Goal: Transaction & Acquisition: Purchase product/service

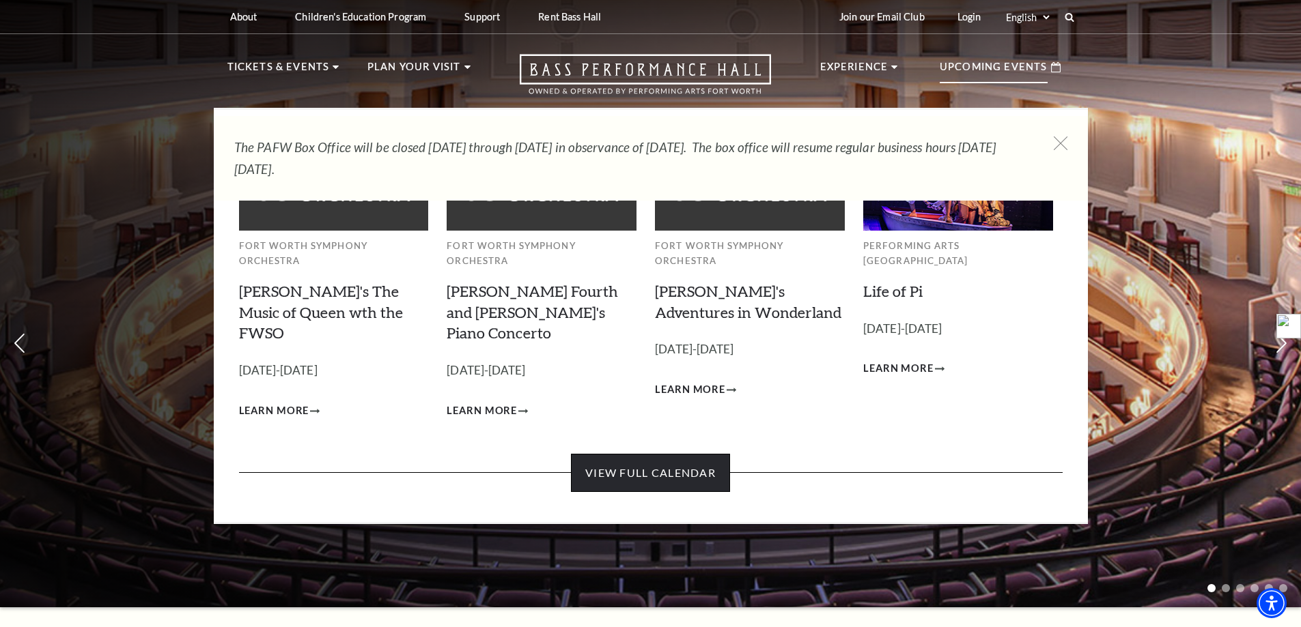
click at [683, 454] on link "View Full Calendar" at bounding box center [650, 473] width 159 height 38
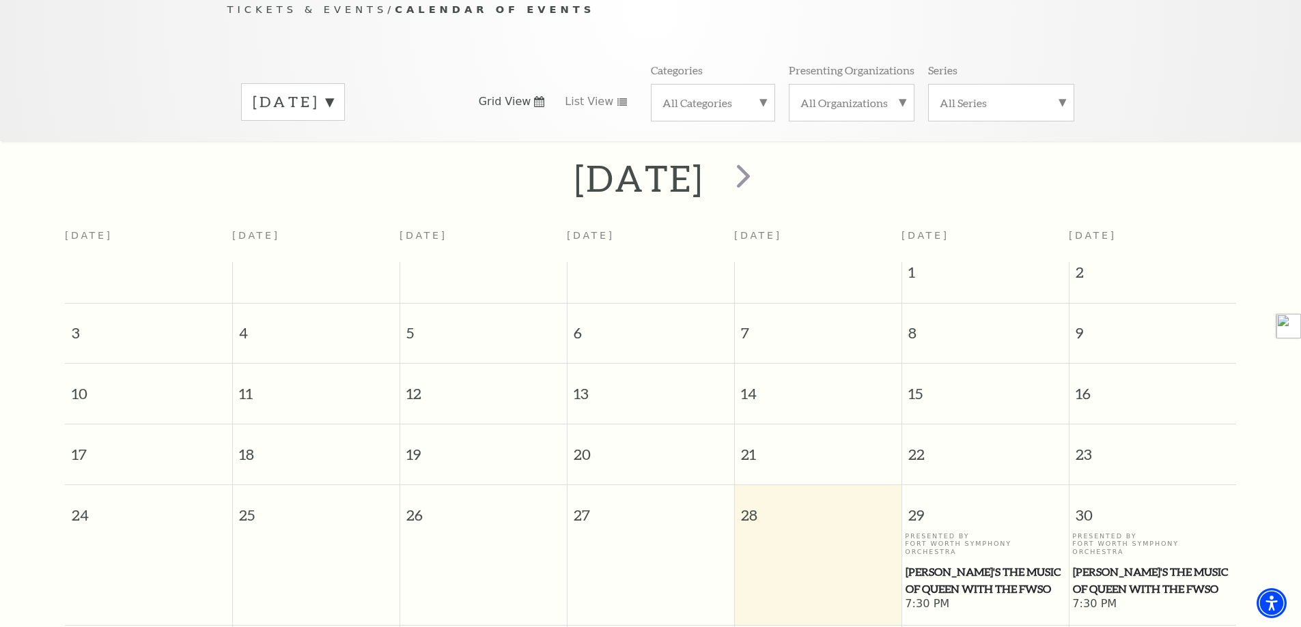
scroll to position [121, 0]
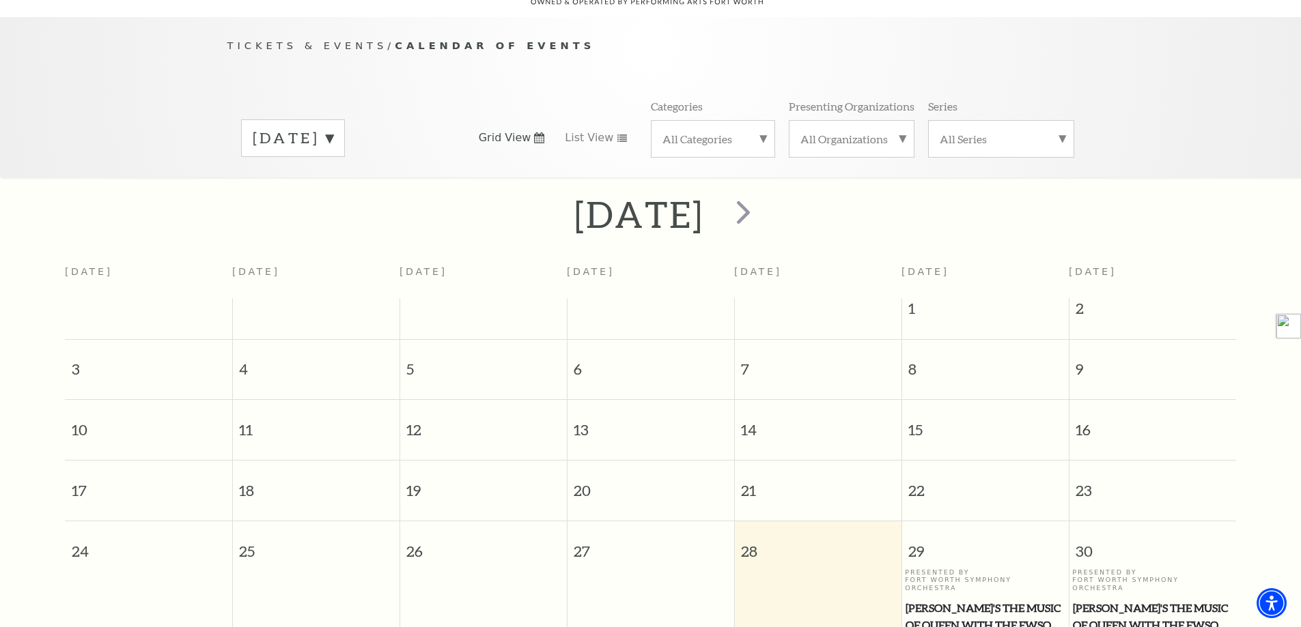
click at [333, 128] on label "August 2025" at bounding box center [293, 138] width 81 height 21
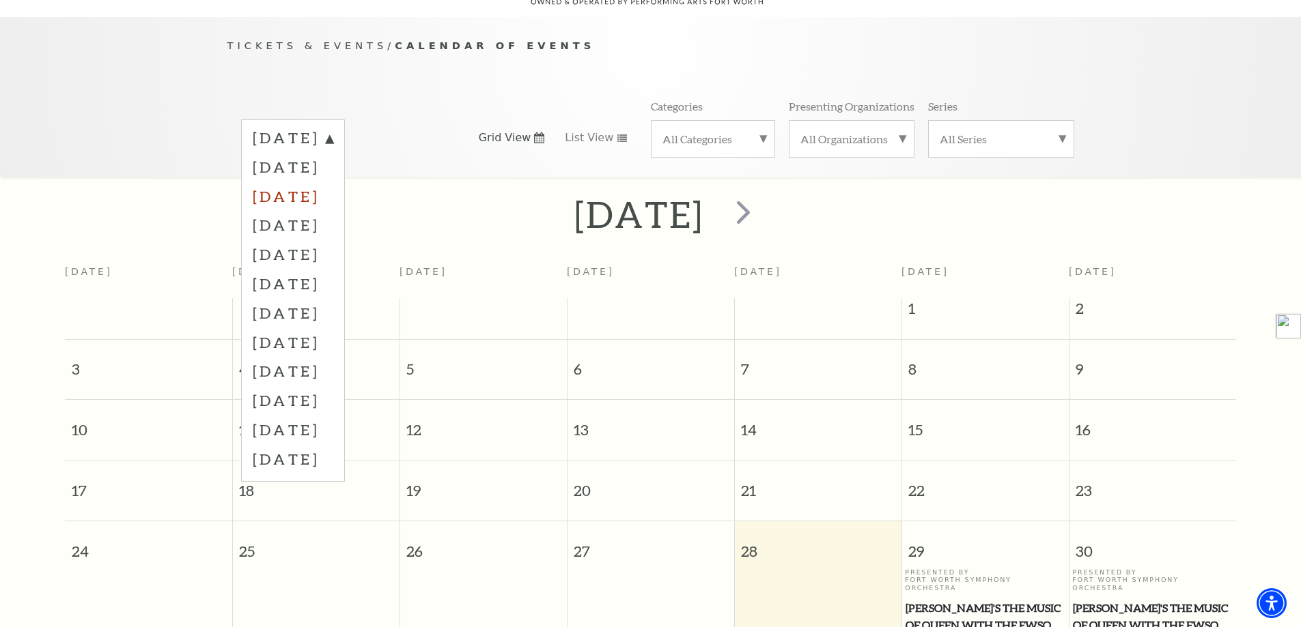
click at [298, 182] on label "October 2025" at bounding box center [293, 196] width 81 height 29
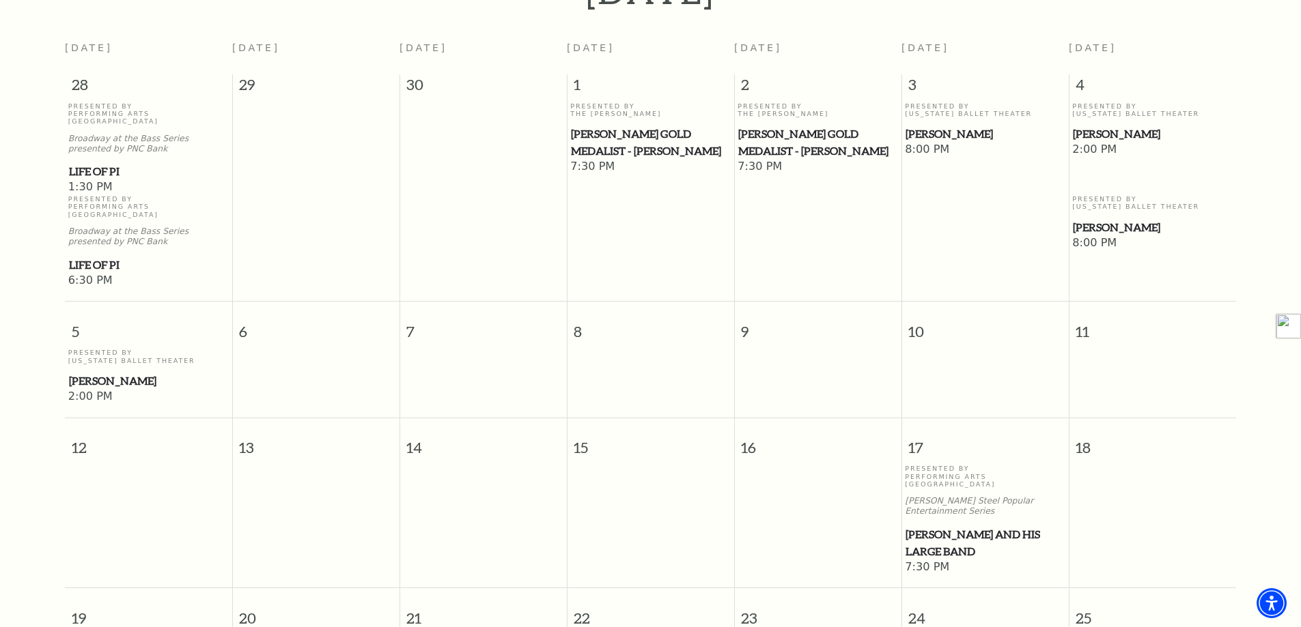
scroll to position [462, 0]
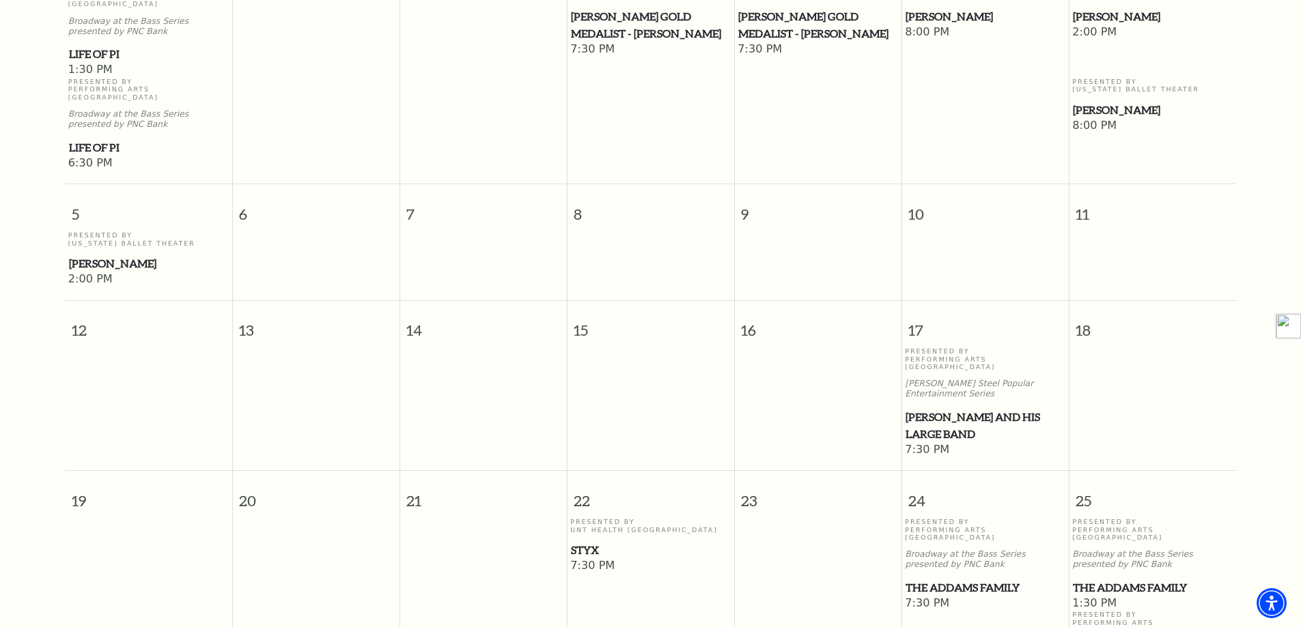
click at [581, 542] on span "Styx" at bounding box center [650, 550] width 159 height 17
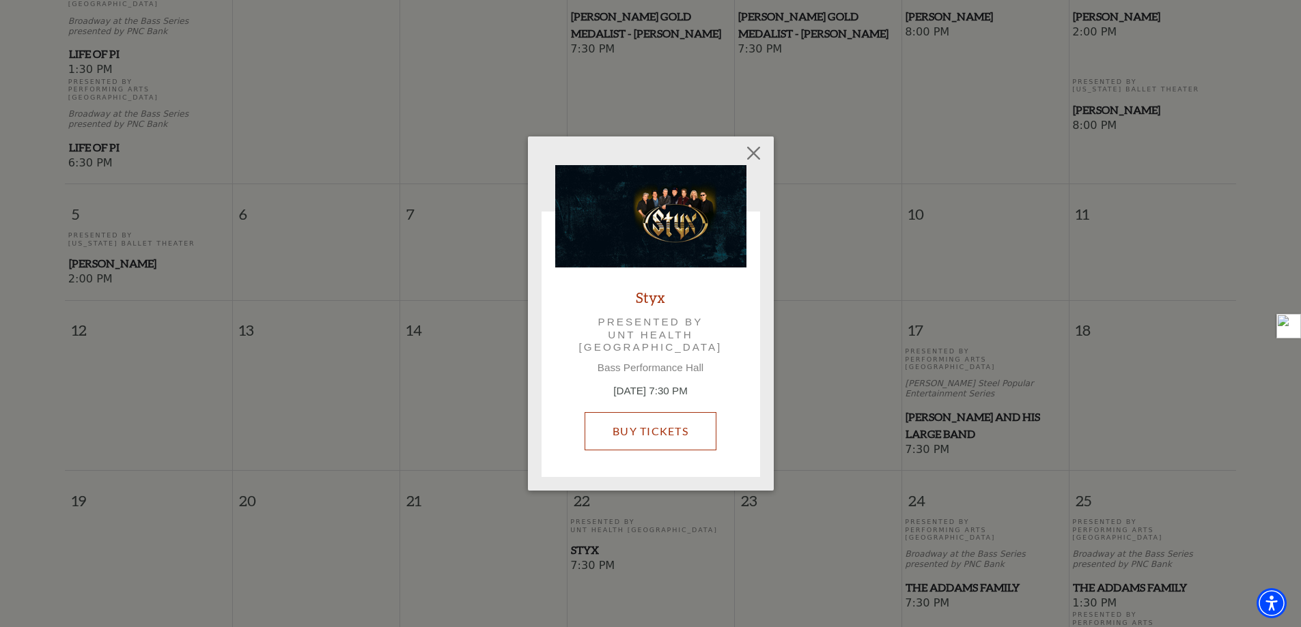
click at [610, 432] on link "Buy Tickets" at bounding box center [650, 431] width 132 height 38
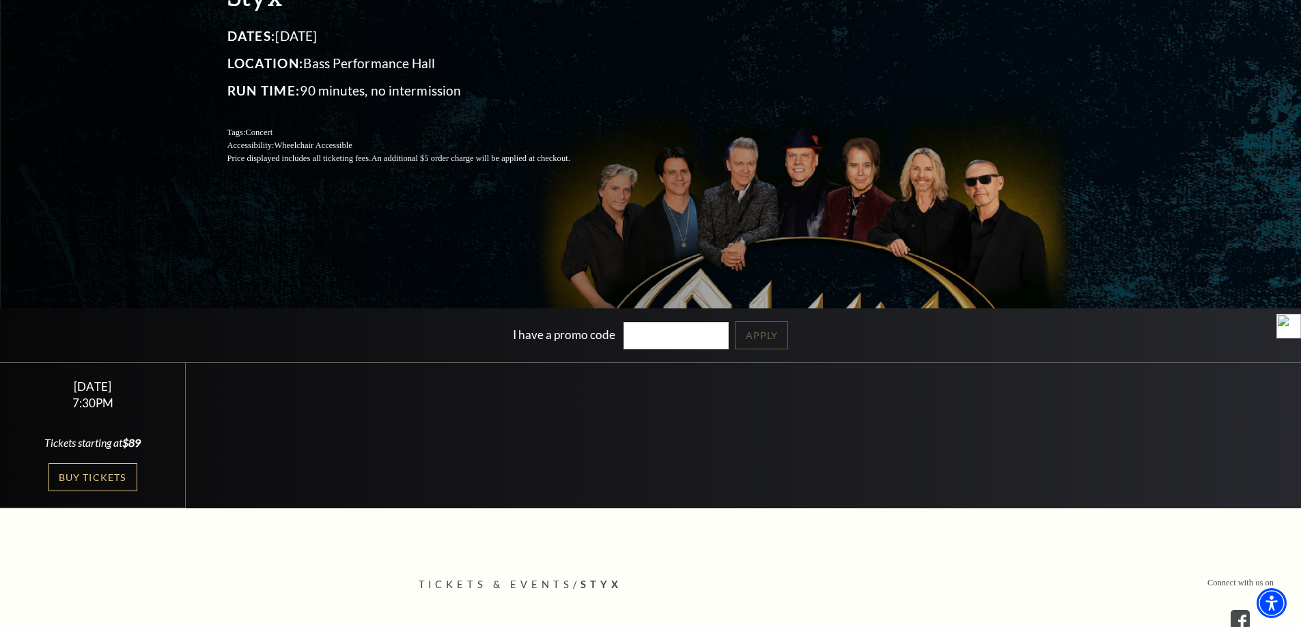
scroll to position [205, 0]
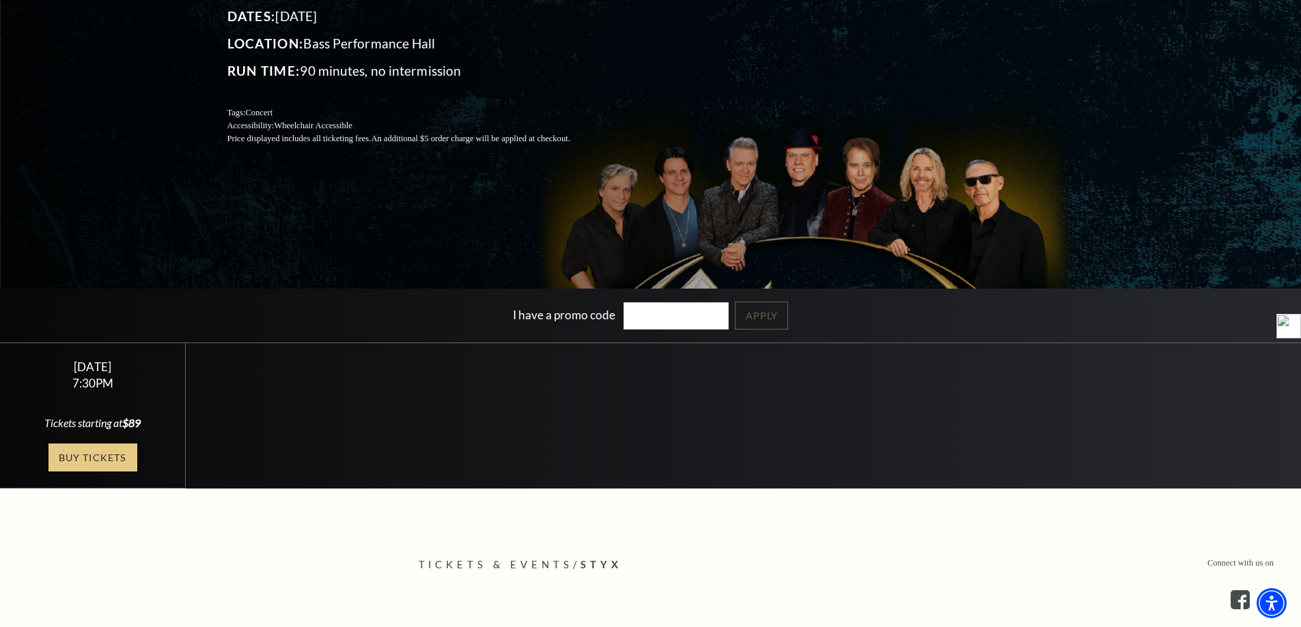
click at [102, 460] on link "Buy Tickets" at bounding box center [92, 458] width 89 height 28
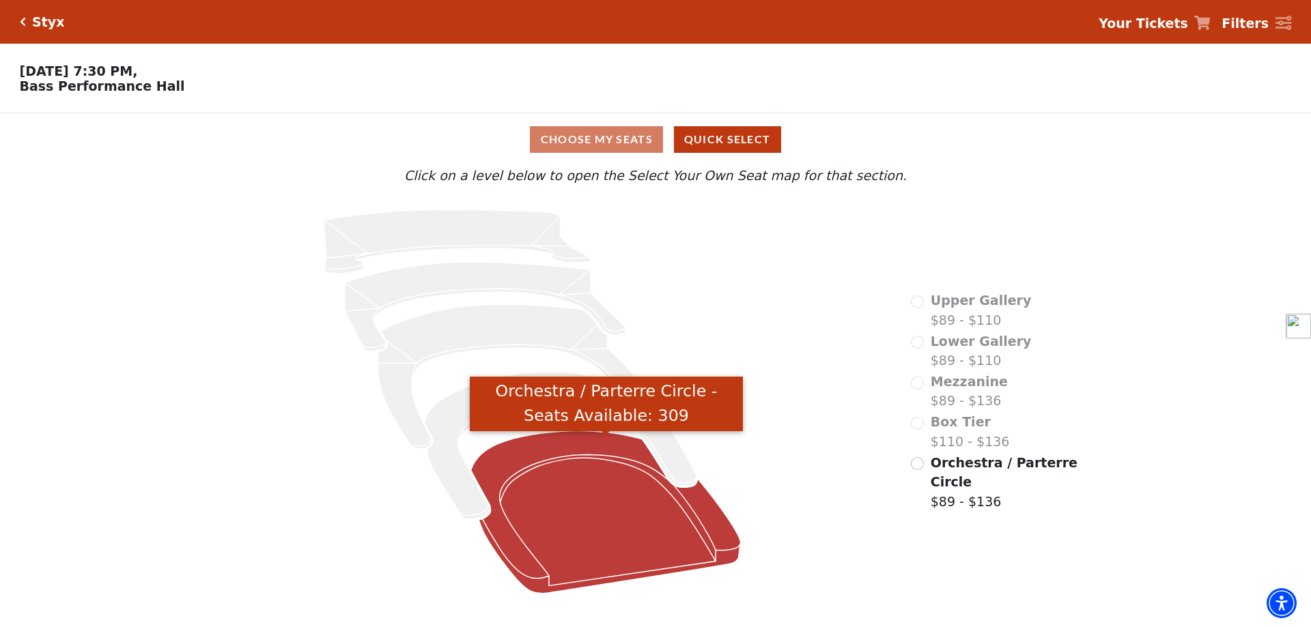
click at [593, 514] on icon "Orchestra / Parterre Circle - Seats Available: 309" at bounding box center [606, 513] width 270 height 162
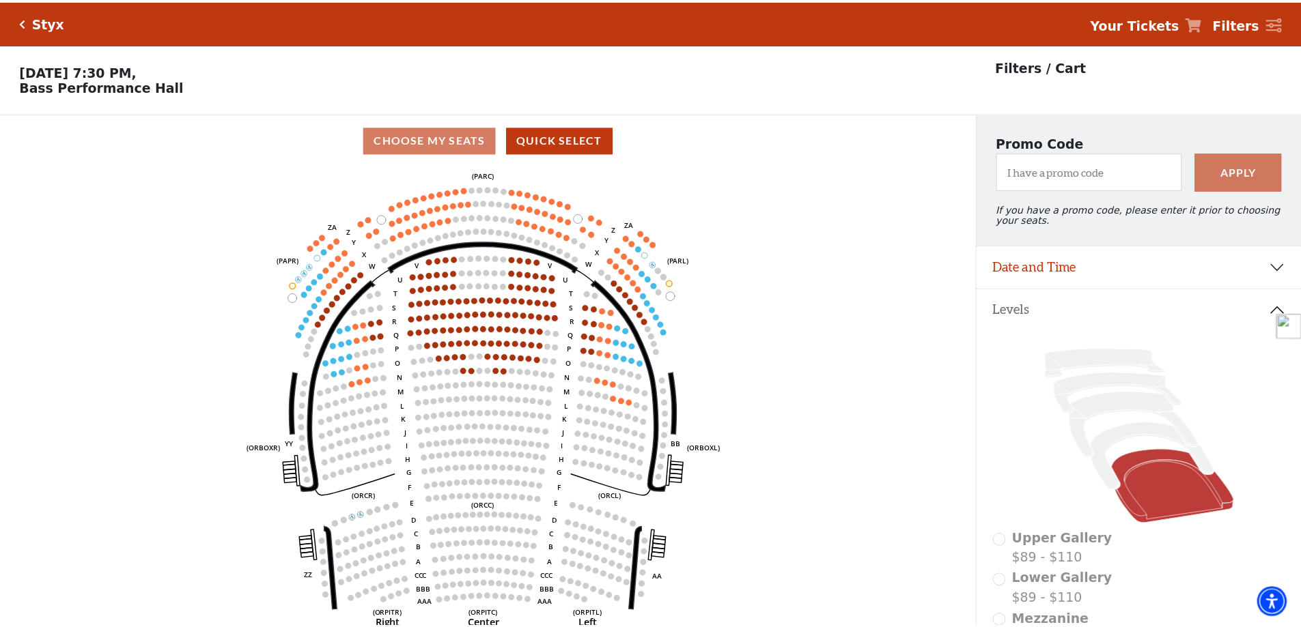
scroll to position [63, 0]
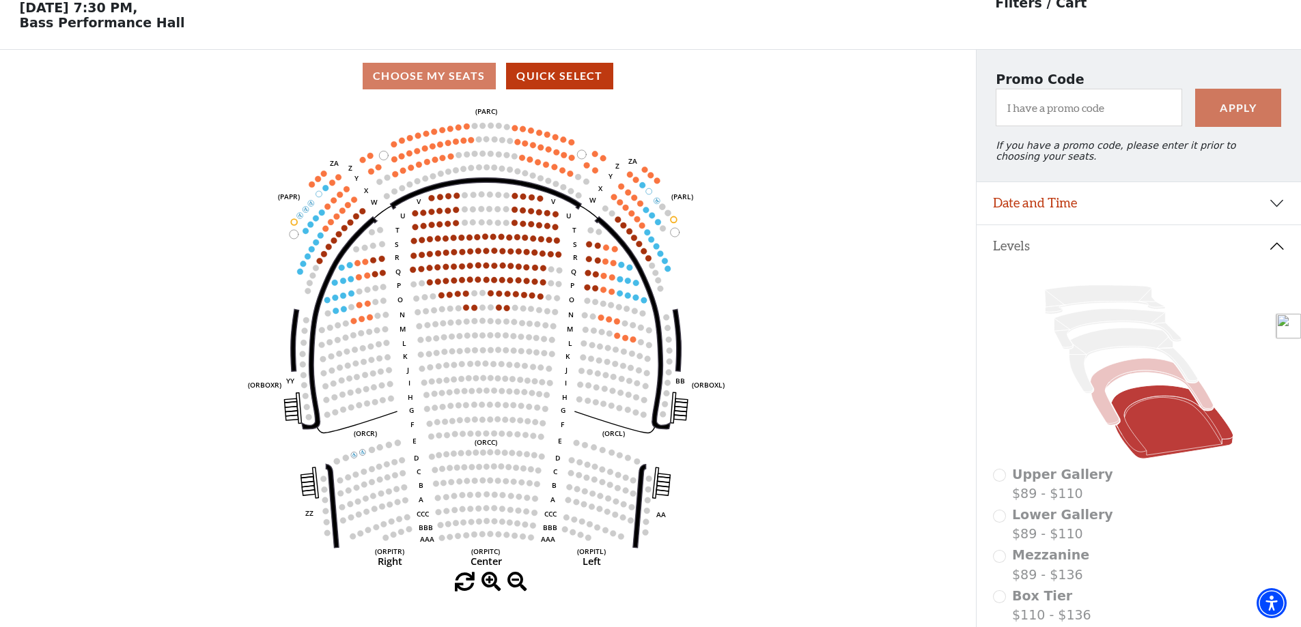
click at [1121, 382] on icon at bounding box center [1151, 392] width 123 height 67
click at [1107, 348] on icon at bounding box center [1133, 361] width 128 height 66
click at [1103, 329] on icon at bounding box center [1117, 329] width 127 height 40
click at [1093, 305] on icon at bounding box center [1104, 299] width 120 height 29
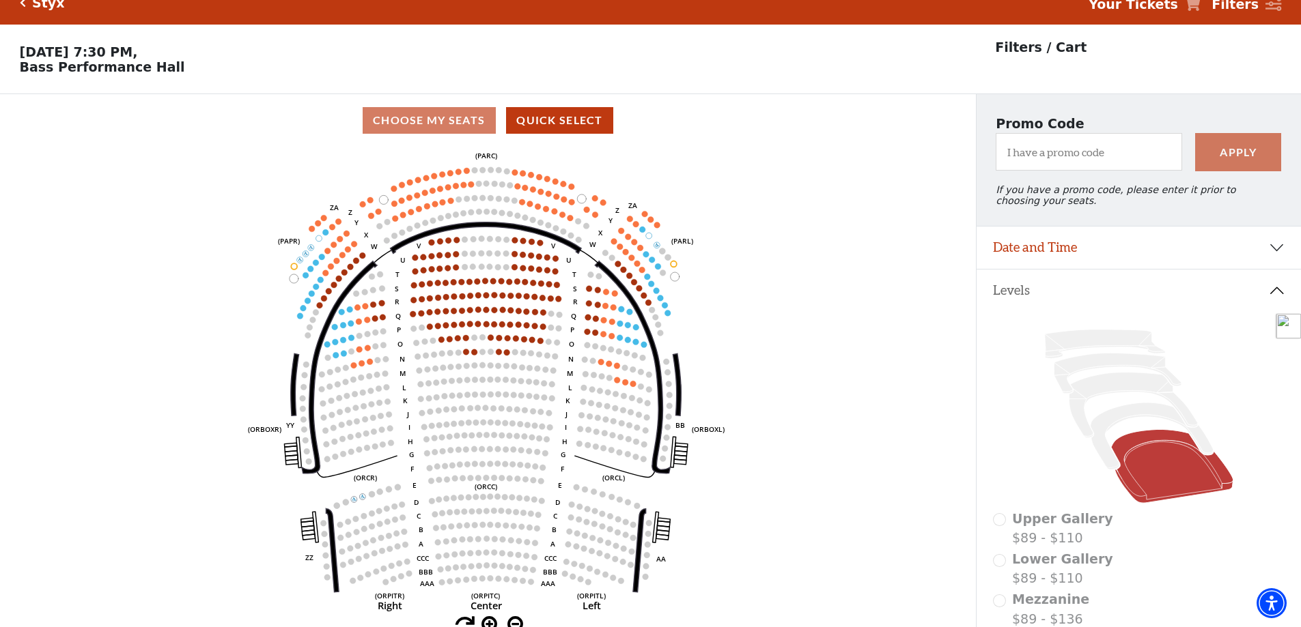
scroll to position [0, 0]
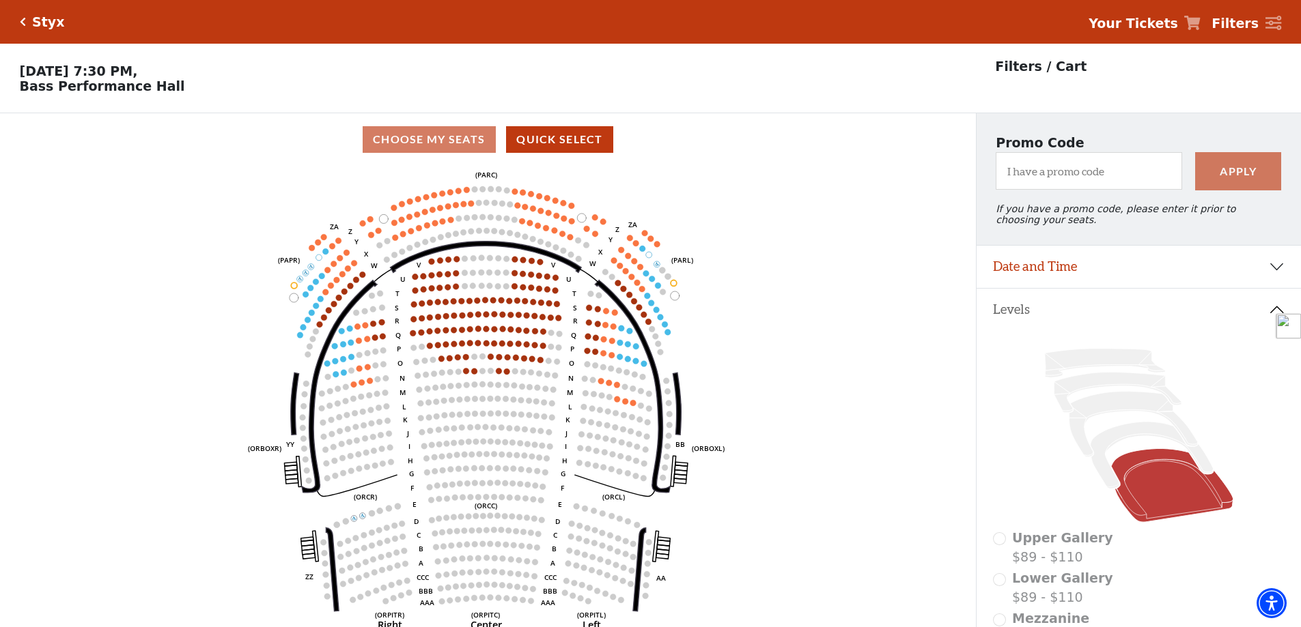
click at [38, 21] on h5 "Styx" at bounding box center [48, 22] width 32 height 16
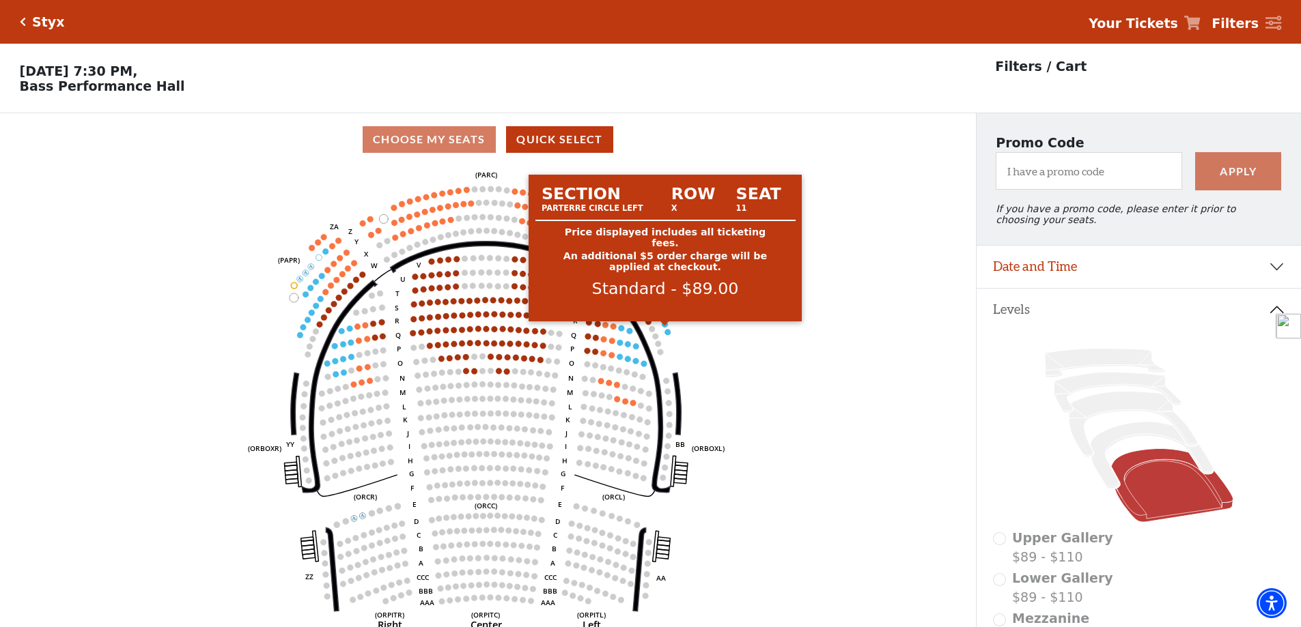
click at [665, 328] on circle at bounding box center [665, 325] width 6 height 6
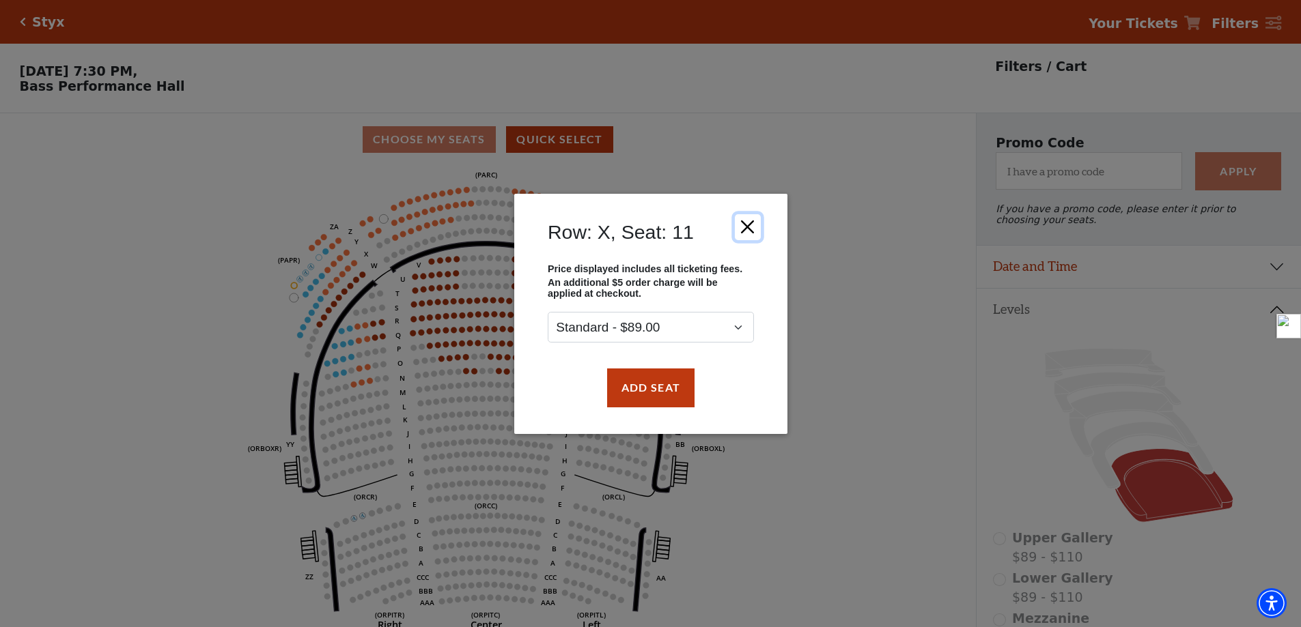
click at [751, 228] on button "Close" at bounding box center [747, 227] width 26 height 26
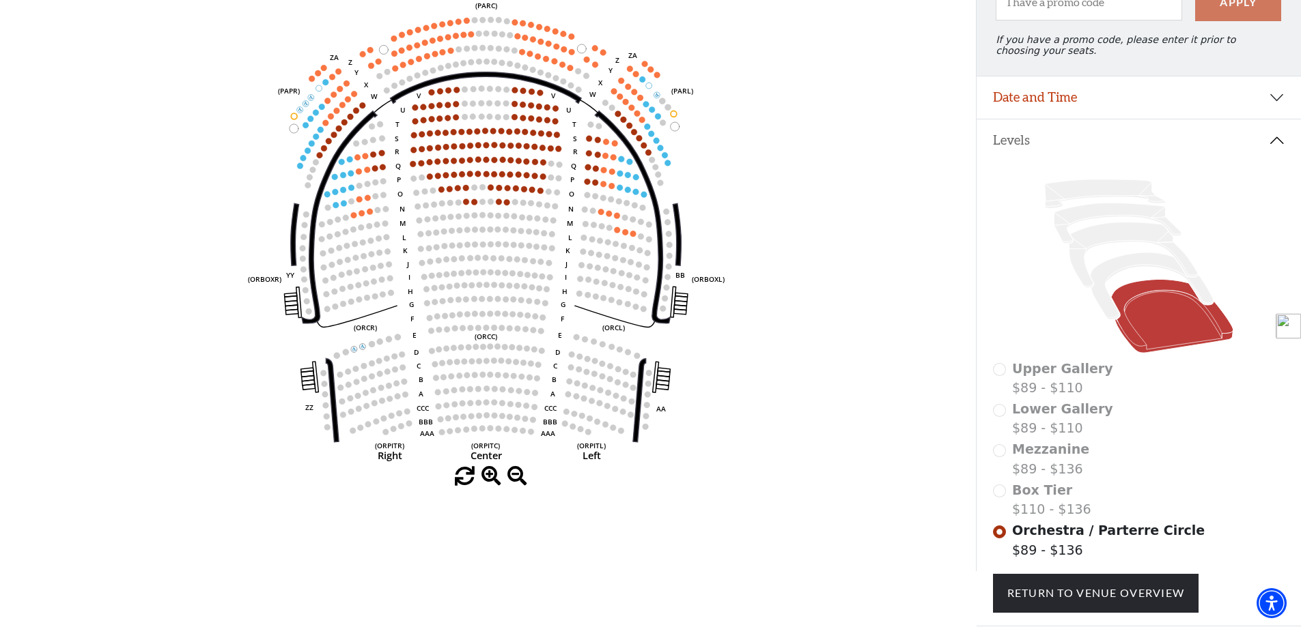
scroll to position [126, 0]
